Goal: Navigation & Orientation: Find specific page/section

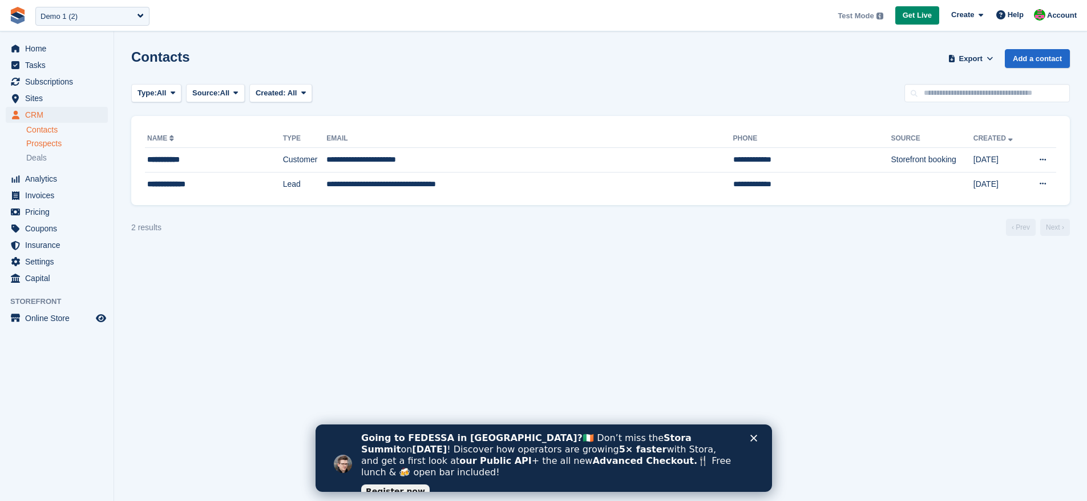
click at [58, 146] on span "Prospects" at bounding box center [43, 143] width 35 height 11
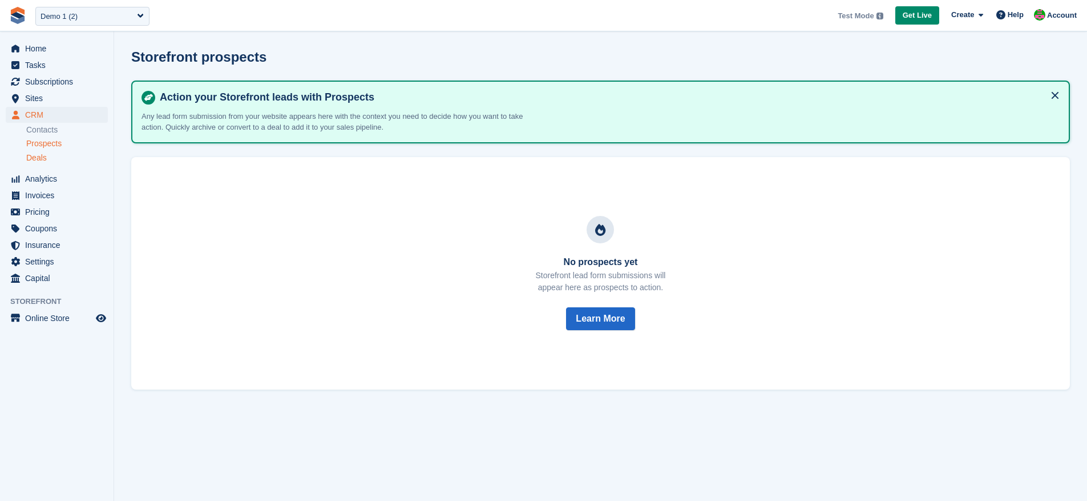
click at [41, 159] on span "Deals" at bounding box center [36, 157] width 21 height 11
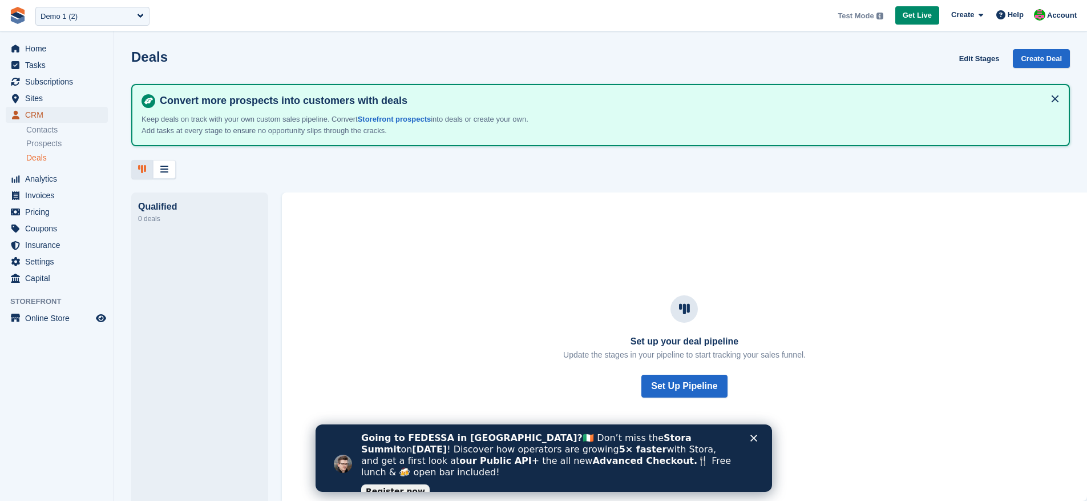
click at [46, 115] on span "CRM" at bounding box center [59, 115] width 69 height 16
